Goal: Information Seeking & Learning: Learn about a topic

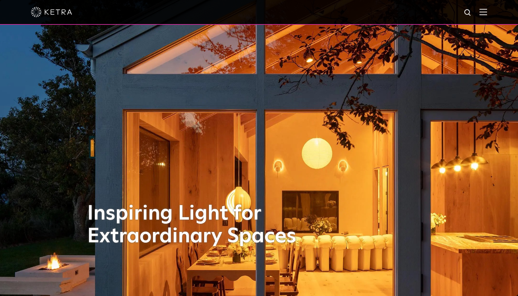
click at [487, 11] on img at bounding box center [484, 12] width 8 height 7
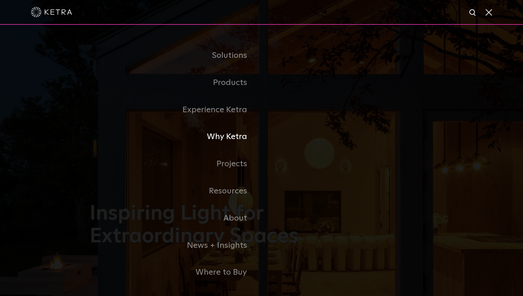
click at [236, 139] on link "Why Ketra" at bounding box center [176, 136] width 172 height 27
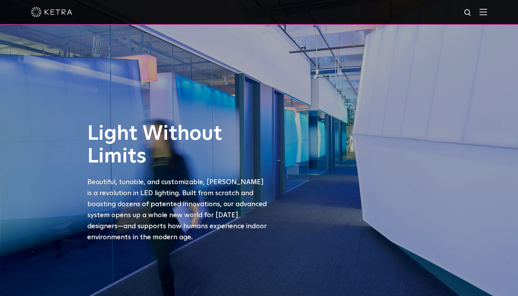
click at [487, 13] on img at bounding box center [484, 12] width 8 height 7
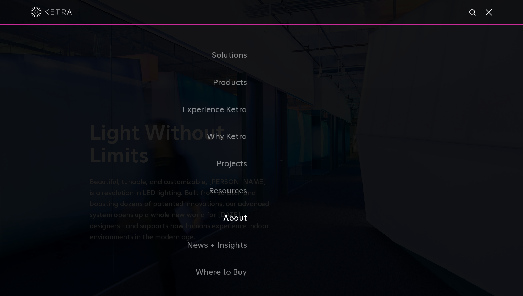
click at [236, 219] on link "About" at bounding box center [176, 218] width 172 height 27
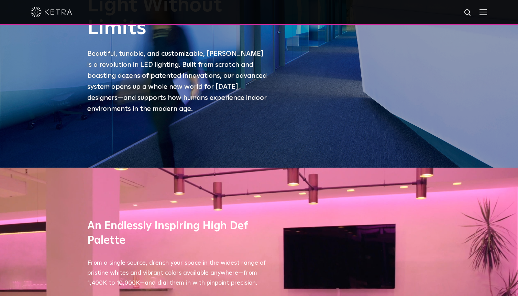
scroll to position [133, 0]
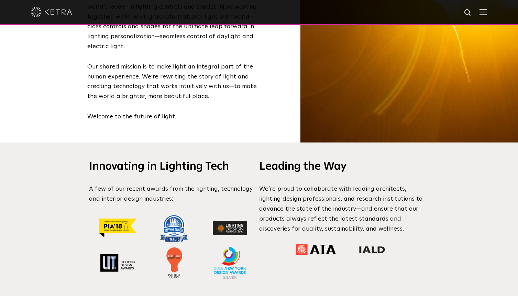
scroll to position [491, 0]
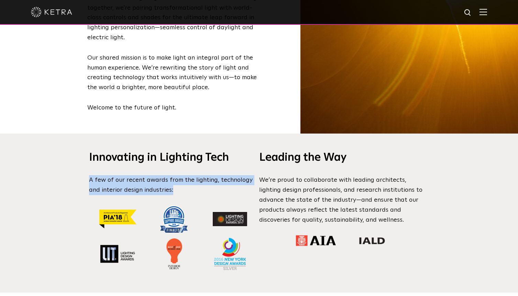
drag, startPoint x: 89, startPoint y: 168, endPoint x: 175, endPoint y: 180, distance: 86.8
click at [176, 180] on p "A few of our recent awards from the lighting, technology and interior design in…" at bounding box center [174, 185] width 170 height 20
copy p "A few of our recent awards from the lighting, technology and interior design in…"
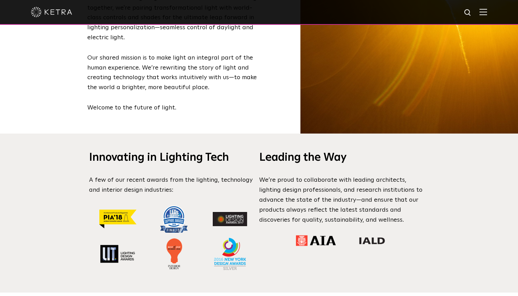
click at [264, 176] on p "We’re proud to collaborate with leading architects, lighting design professiona…" at bounding box center [344, 199] width 170 height 49
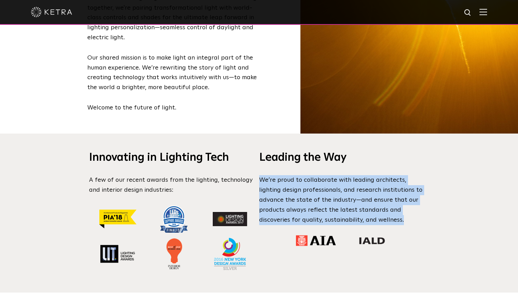
drag, startPoint x: 259, startPoint y: 167, endPoint x: 364, endPoint y: 199, distance: 109.4
click at [372, 211] on p "We’re proud to collaborate with leading architects, lighting design professiona…" at bounding box center [344, 199] width 170 height 49
